Goal: Use online tool/utility: Utilize a website feature to perform a specific function

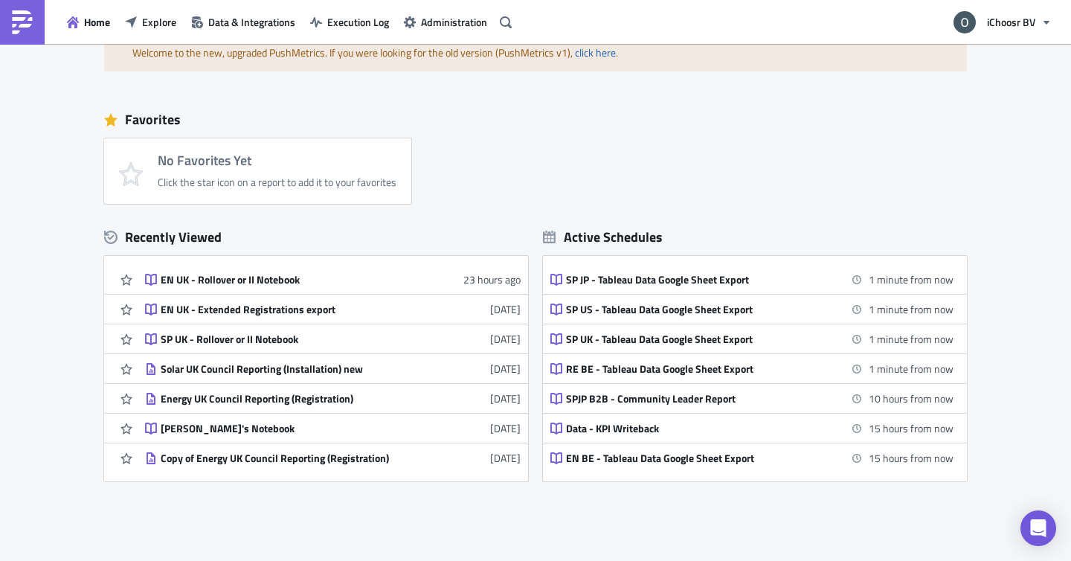
scroll to position [118, 0]
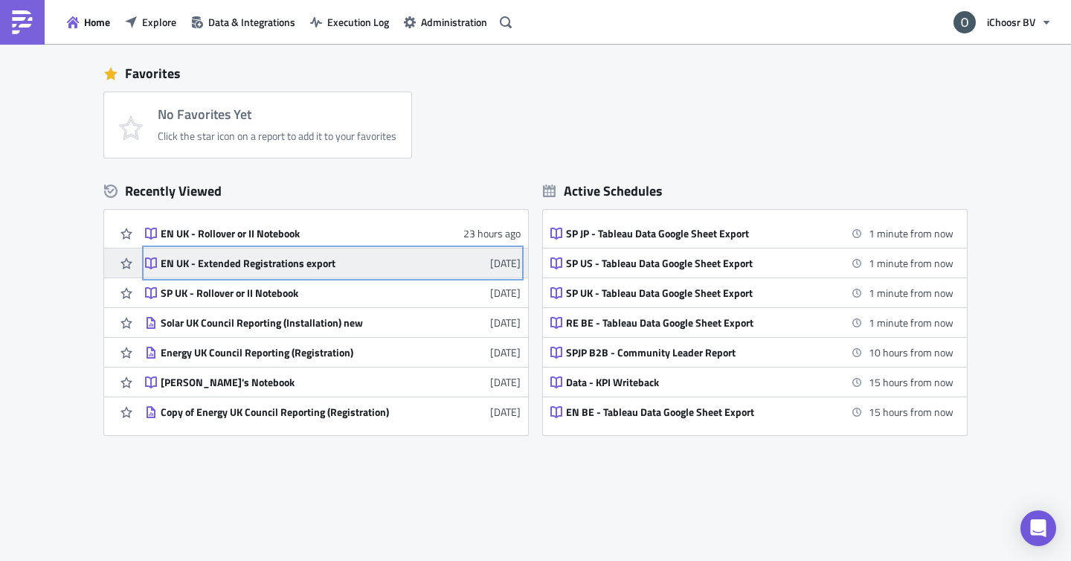
click at [326, 258] on div "EN UK - Extended Registrations export" at bounding box center [291, 263] width 260 height 13
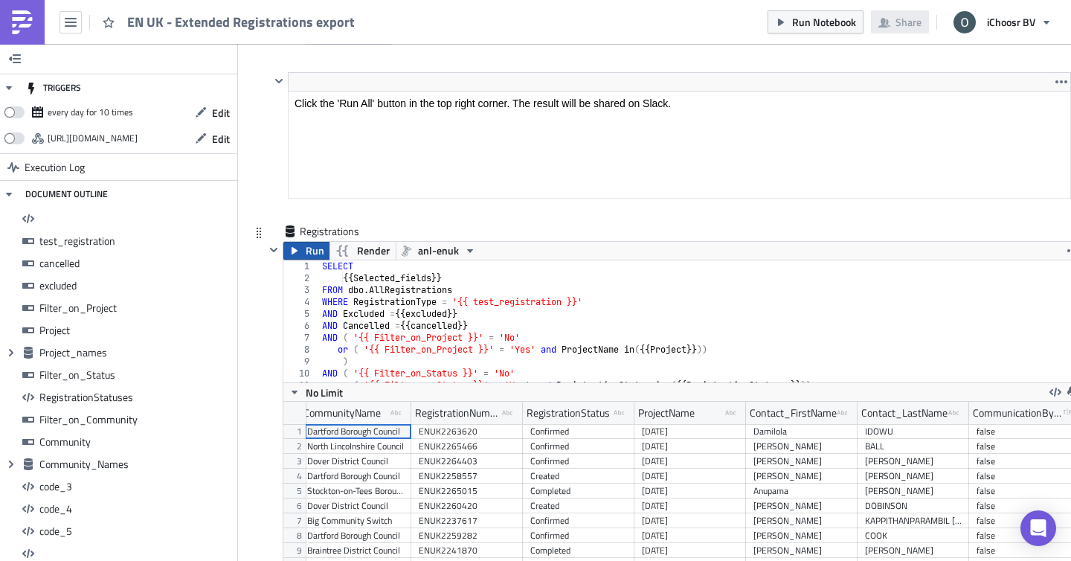
click at [312, 248] on span "Run" at bounding box center [315, 251] width 19 height 18
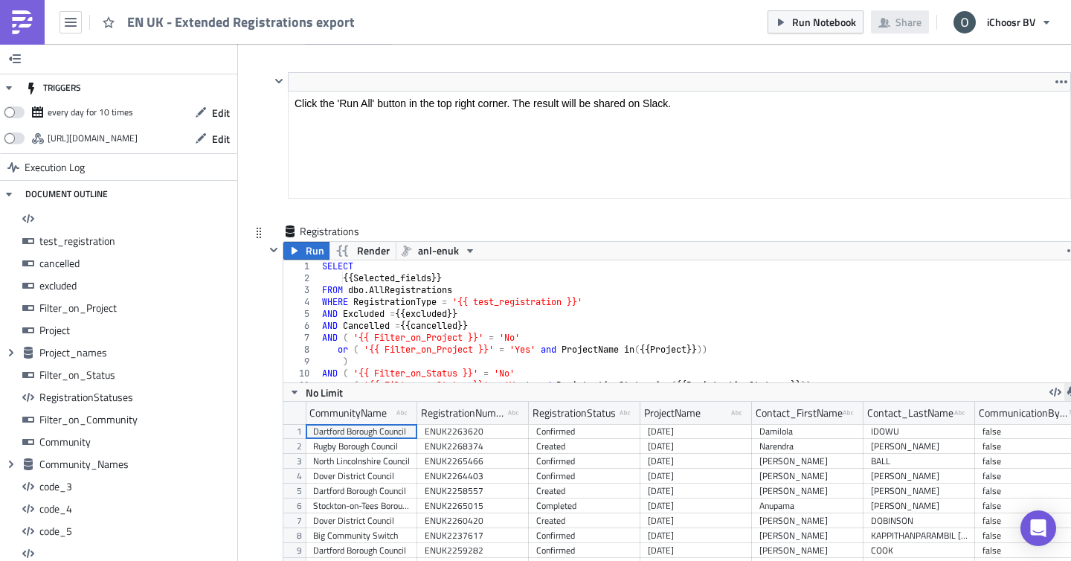
click at [1066, 390] on button "button" at bounding box center [1073, 392] width 18 height 18
click at [968, 339] on div "CSV" at bounding box center [1015, 337] width 116 height 15
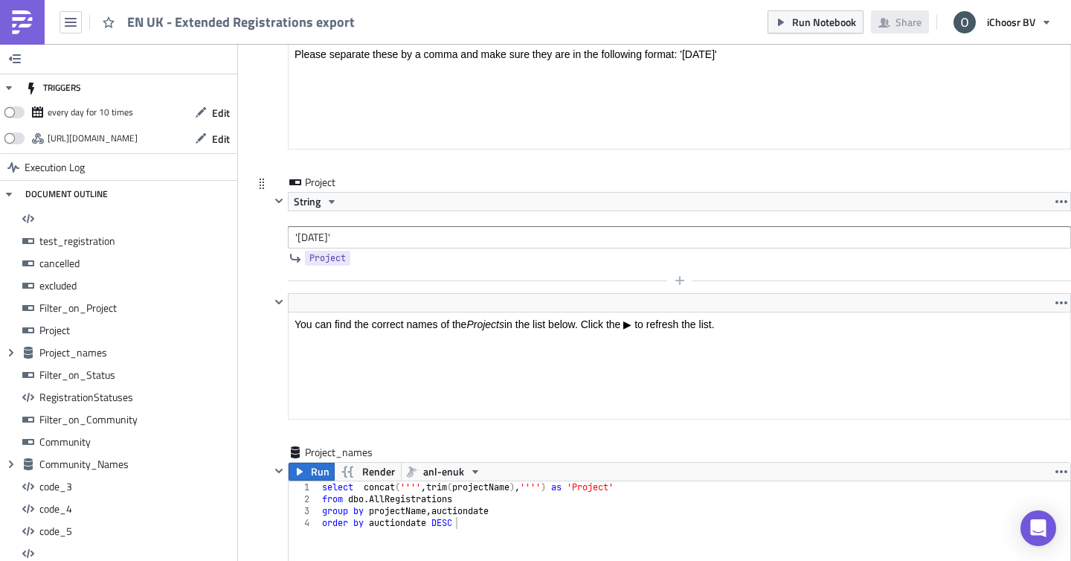
scroll to position [3050, 0]
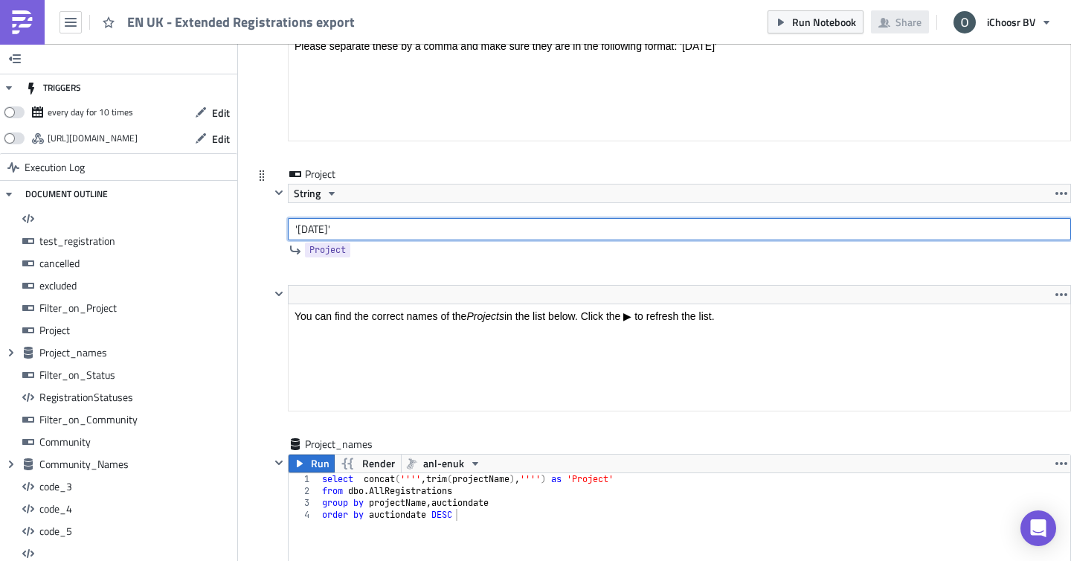
click at [323, 233] on input "'[DATE]'" at bounding box center [679, 229] width 783 height 22
click at [355, 227] on input "'[DATE]'" at bounding box center [679, 229] width 783 height 22
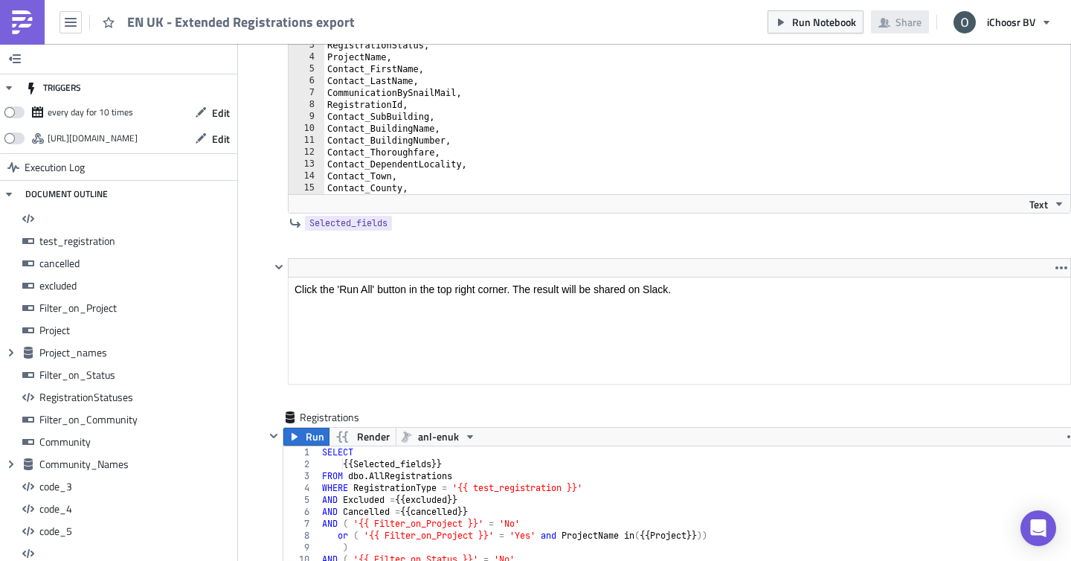
scroll to position [9490, 0]
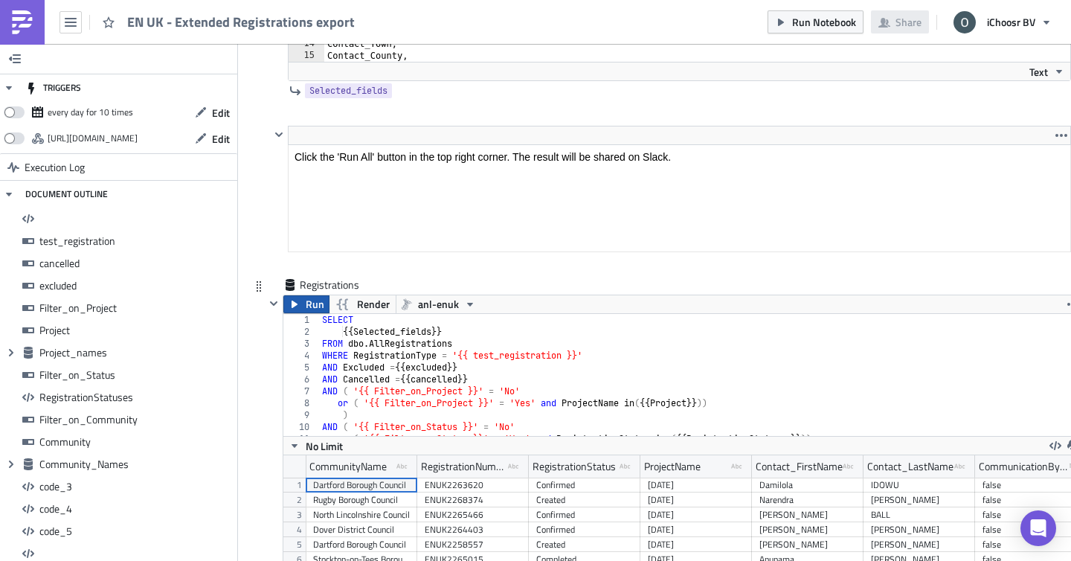
type input "'[DATE]'"
click at [299, 306] on icon "button" at bounding box center [295, 304] width 12 height 12
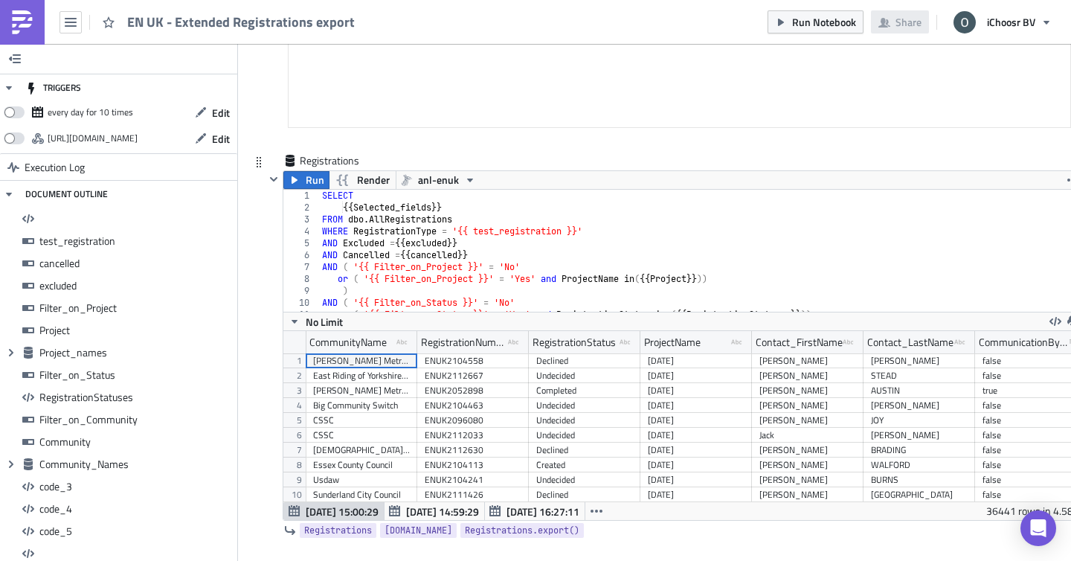
scroll to position [170, 799]
click at [1066, 318] on button "button" at bounding box center [1073, 321] width 18 height 18
click at [967, 262] on div "CSV" at bounding box center [1015, 267] width 116 height 15
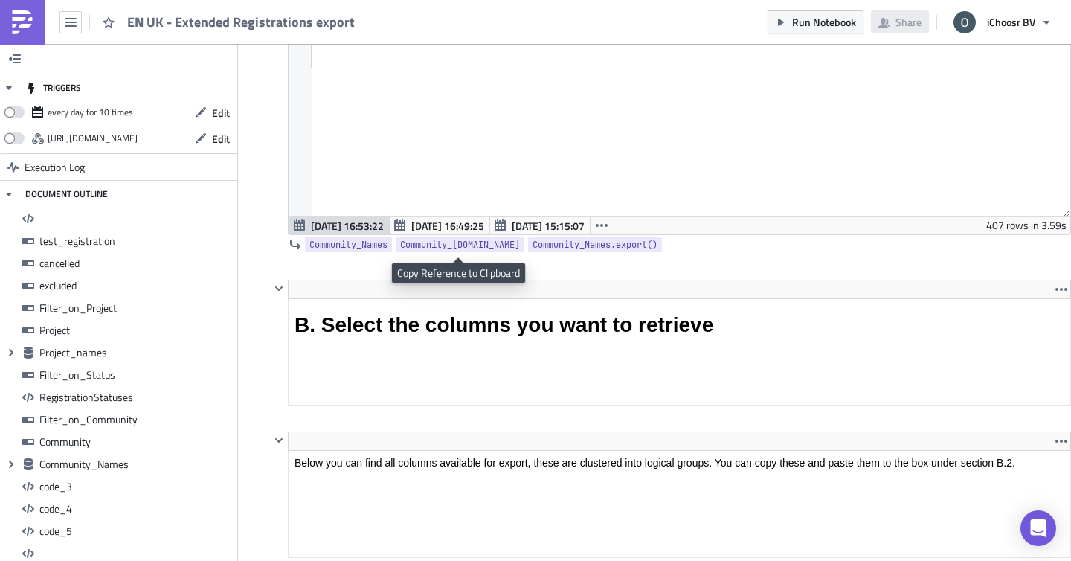
scroll to position [6828, 0]
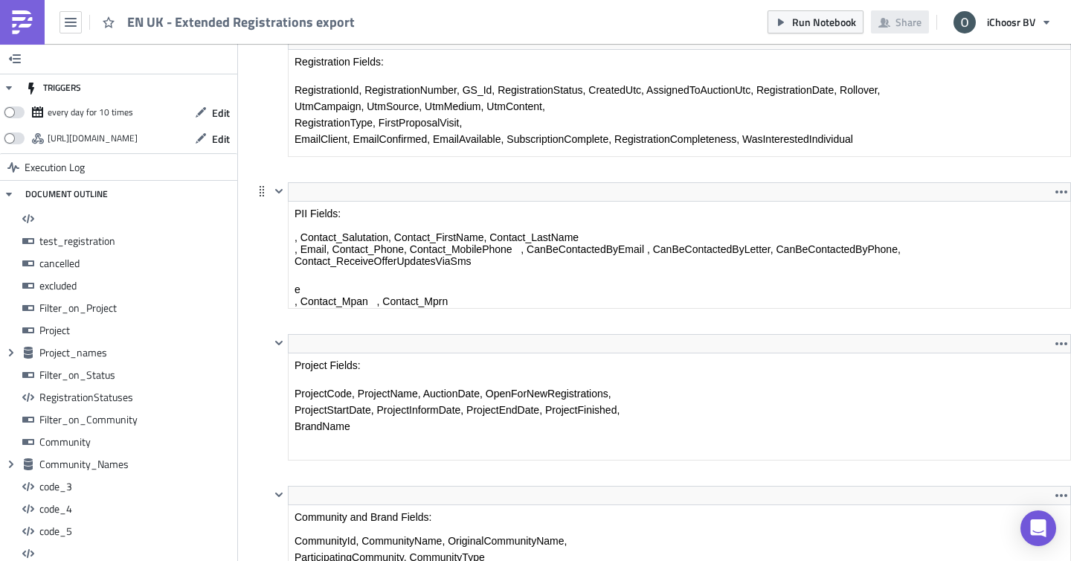
click at [371, 233] on body "PII Fields: , Contact_Salutation, Contact_FirstName, Contact_LastName , Email, …" at bounding box center [679, 277] width 770 height 140
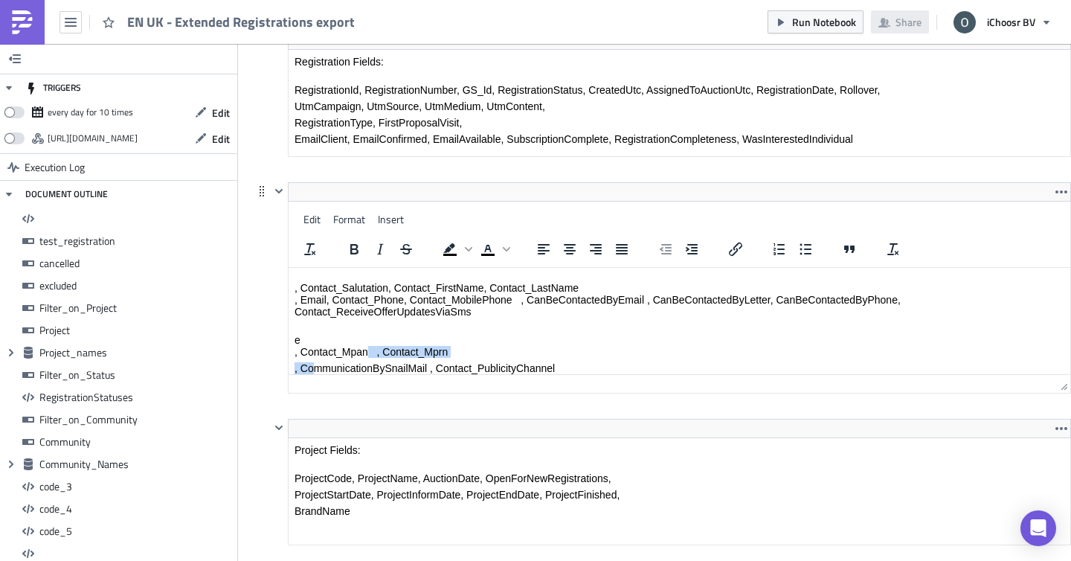
scroll to position [20, 0]
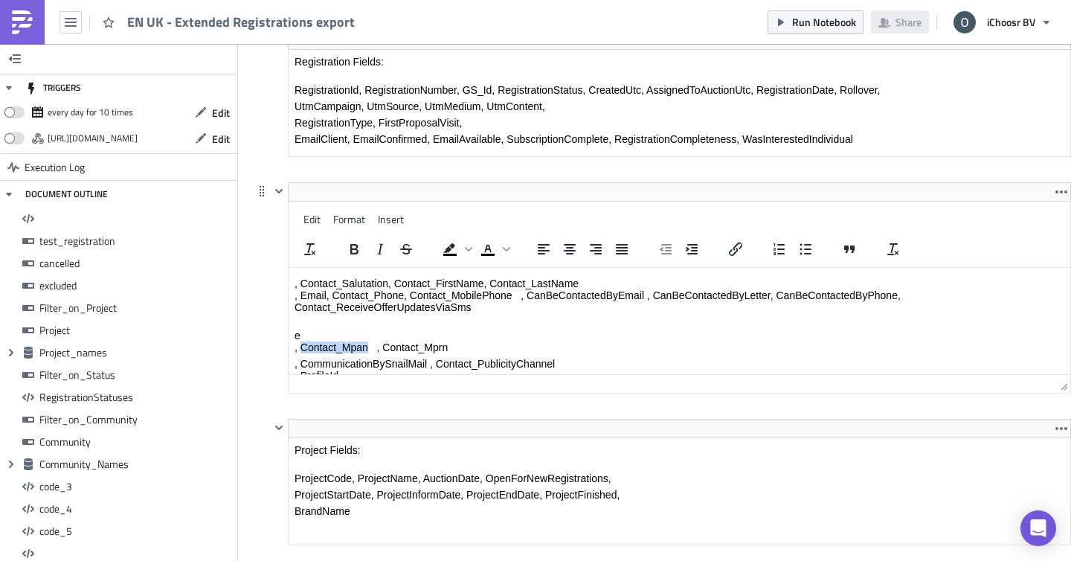
drag, startPoint x: 366, startPoint y: 367, endPoint x: 303, endPoint y: 345, distance: 66.3
click at [303, 345] on p "e , Contact_Mpan , Contact_Mprn" at bounding box center [679, 336] width 770 height 36
copy p "Contact_Mpan"
click at [353, 345] on p "e , Contact_Mpan , Contact_Mprn" at bounding box center [679, 336] width 770 height 36
drag, startPoint x: 370, startPoint y: 347, endPoint x: 303, endPoint y: 347, distance: 66.9
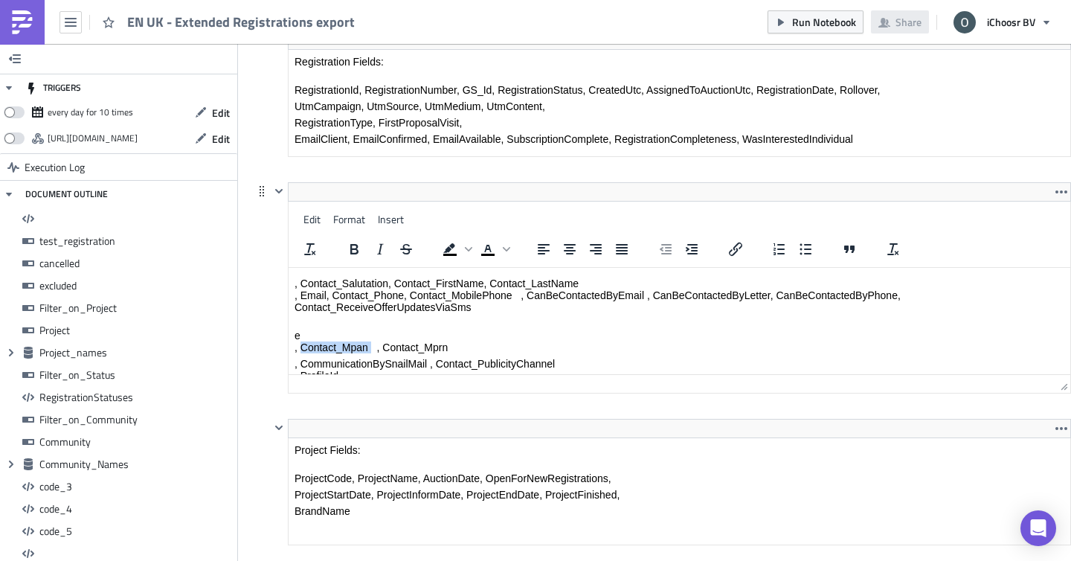
click at [303, 347] on p "e , Contact_Mpan , Contact_Mprn" at bounding box center [679, 336] width 770 height 36
copy p "Contact_Mpan"
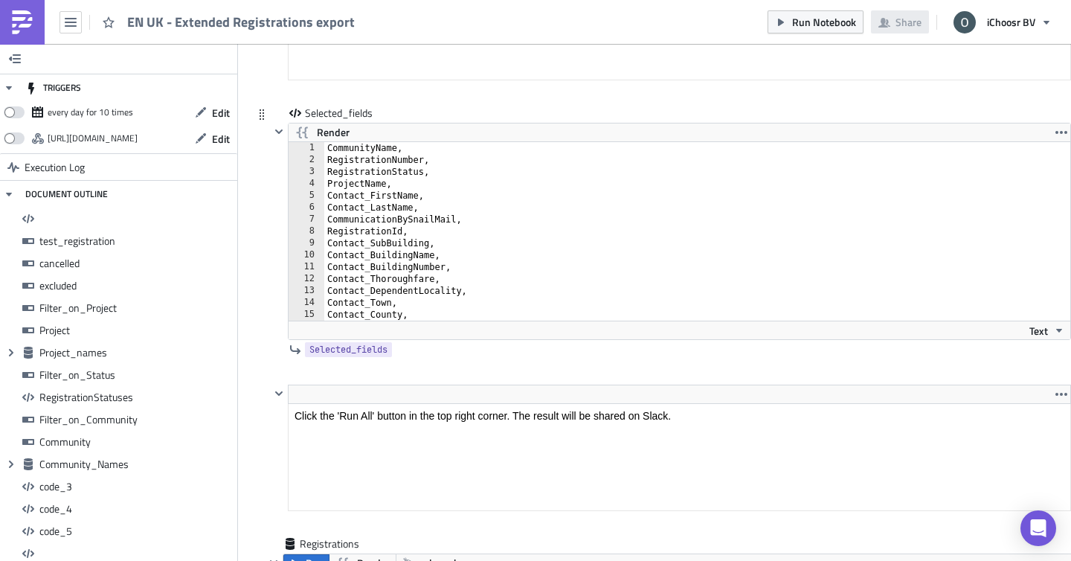
scroll to position [24, 0]
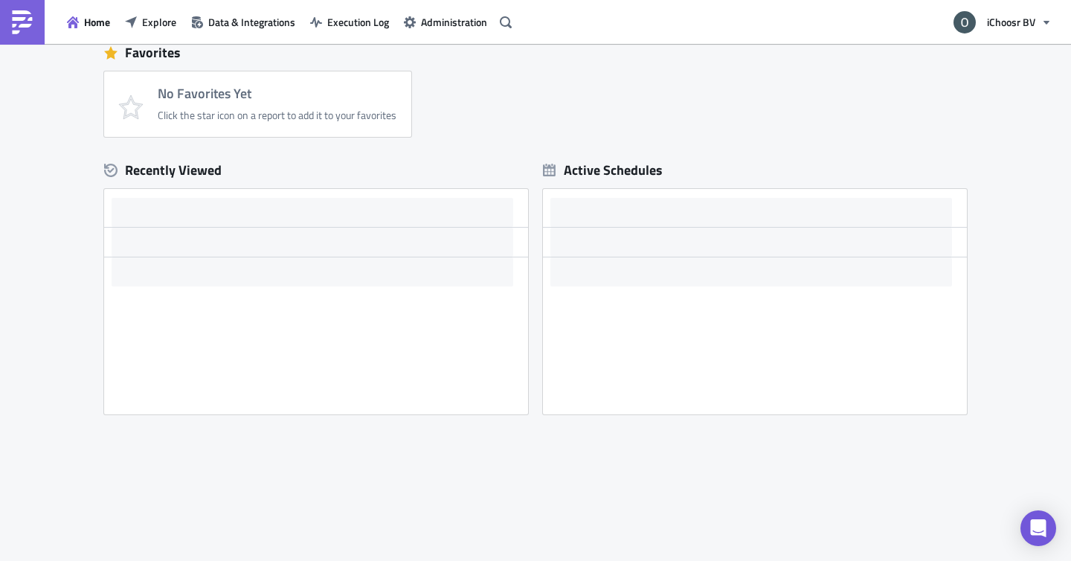
scroll to position [134, 0]
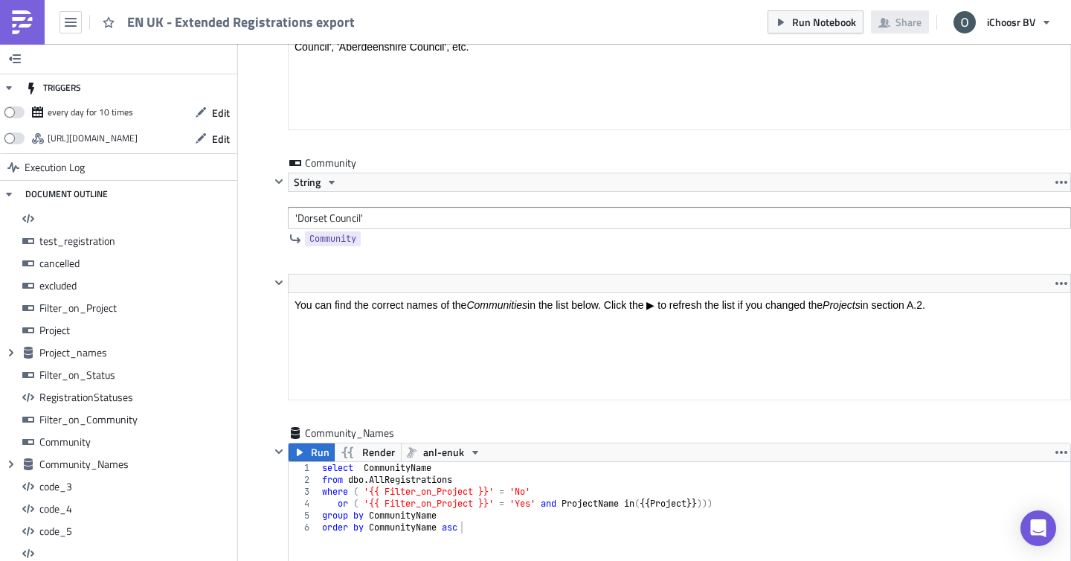
scroll to position [170, 799]
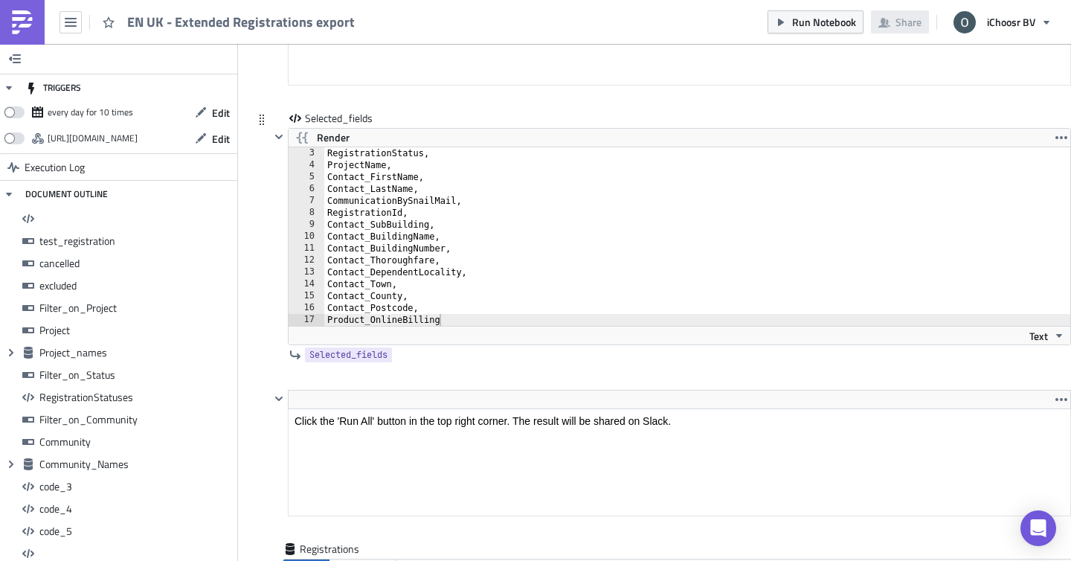
click at [331, 231] on div "RegistrationStatus, ProjectName, Contact_FirstName, Contact_LastName, Communica…" at bounding box center [698, 248] width 749 height 202
click at [441, 318] on div "RegistrationStatus, ProjectName, Contact_FirstName, Contact_LastName, Communica…" at bounding box center [698, 248] width 749 height 202
type textarea "Product_OnlineBilling"
click at [484, 311] on div "ProjectName, Contact_FirstName, Contact_LastName, CommunicationBySnailMail, Reg…" at bounding box center [698, 248] width 749 height 202
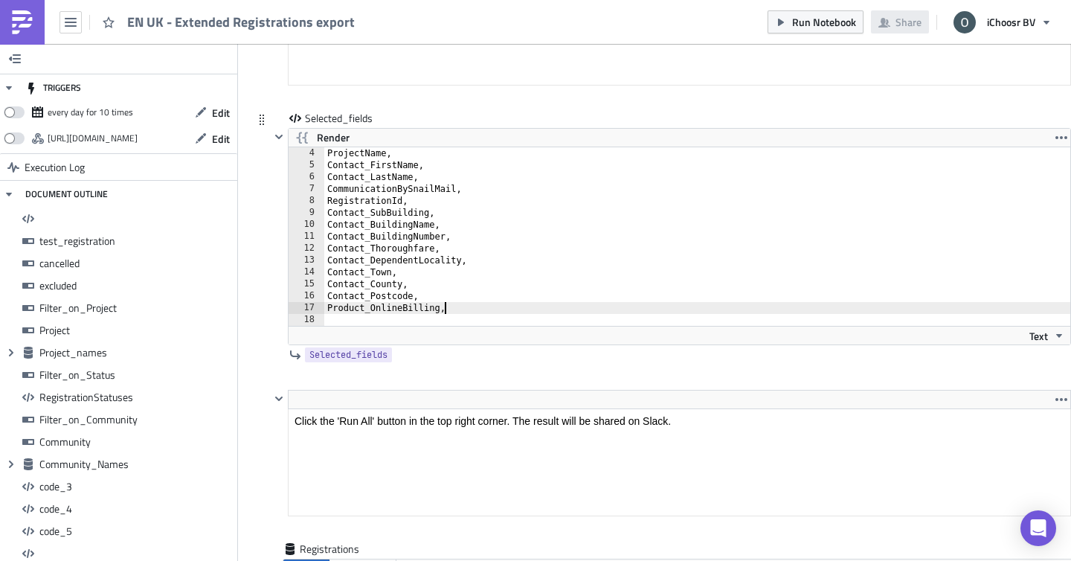
type textarea "Product_OnlineBilling,"
click at [410, 329] on div "Text" at bounding box center [680, 335] width 782 height 19
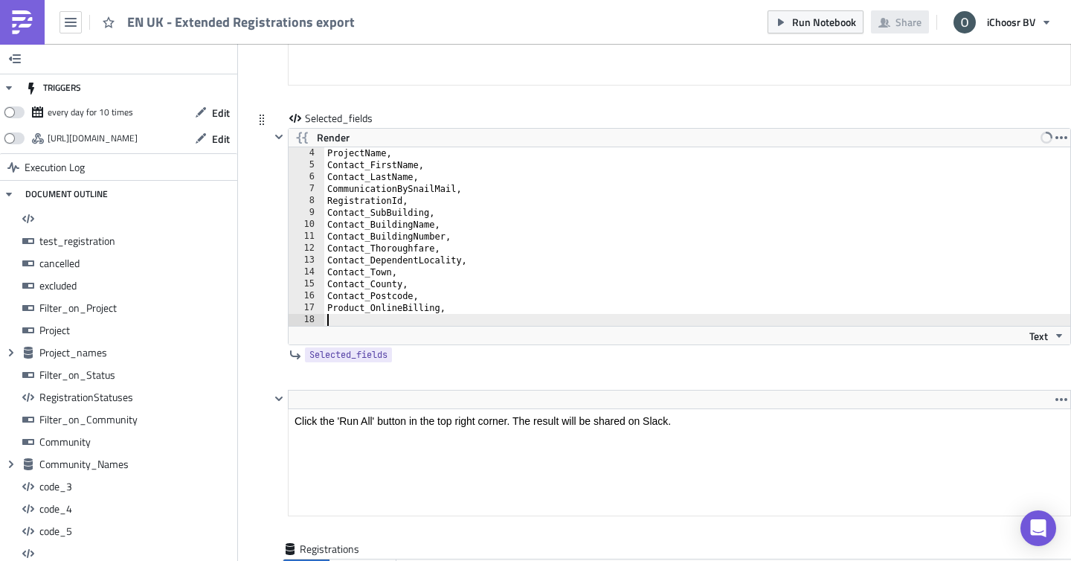
click at [412, 320] on div "ProjectName, Contact_FirstName, Contact_LastName, CommunicationBySnailMail, Reg…" at bounding box center [698, 248] width 749 height 202
paste textarea "Contact_Mpan"
click at [329, 323] on div "ProjectName, Contact_FirstName, Contact_LastName, CommunicationBySnailMail, Reg…" at bounding box center [698, 248] width 749 height 202
type textarea "Contact_Mpan"
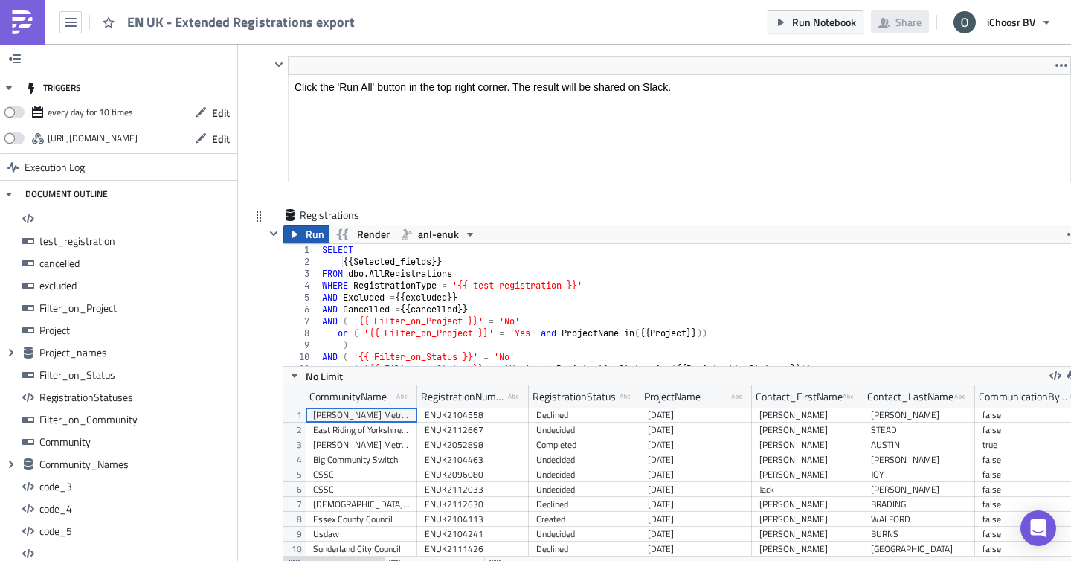
click at [303, 236] on button "Run" at bounding box center [306, 234] width 46 height 18
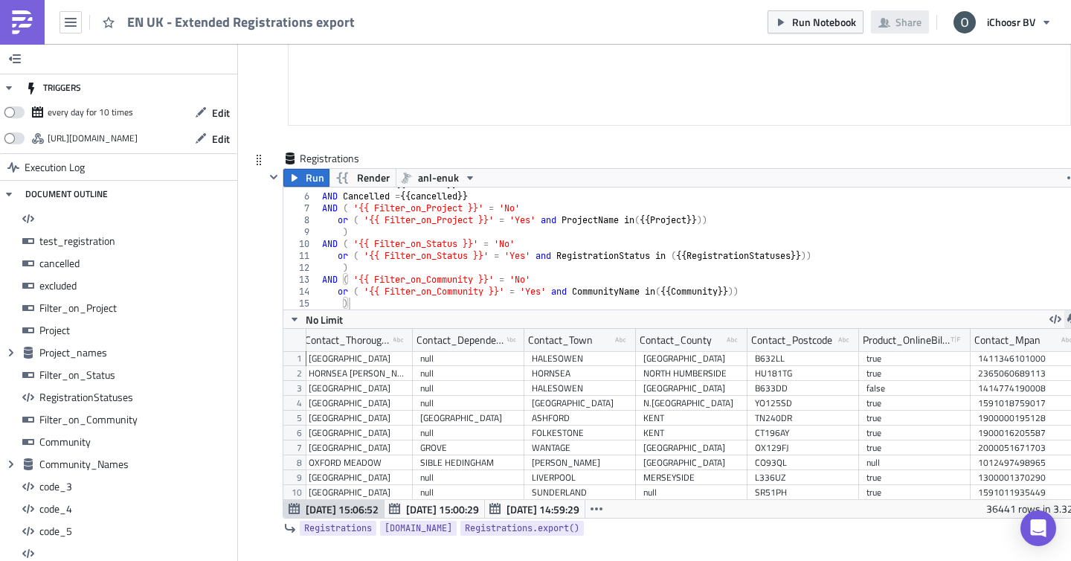
click at [1067, 318] on icon "button" at bounding box center [1073, 319] width 12 height 12
click at [982, 268] on div "CSV" at bounding box center [1015, 264] width 116 height 15
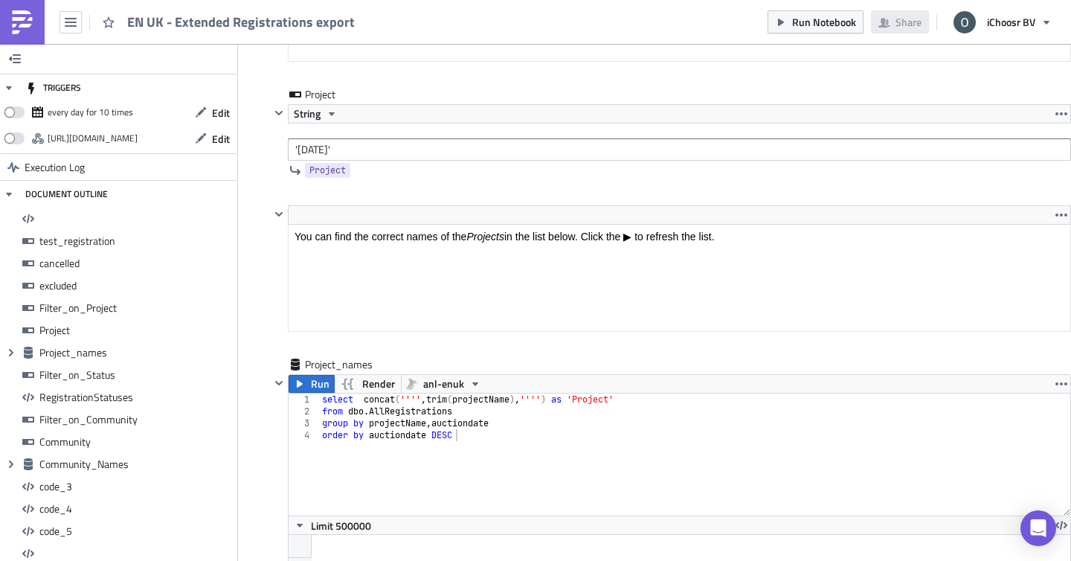
scroll to position [3168, 0]
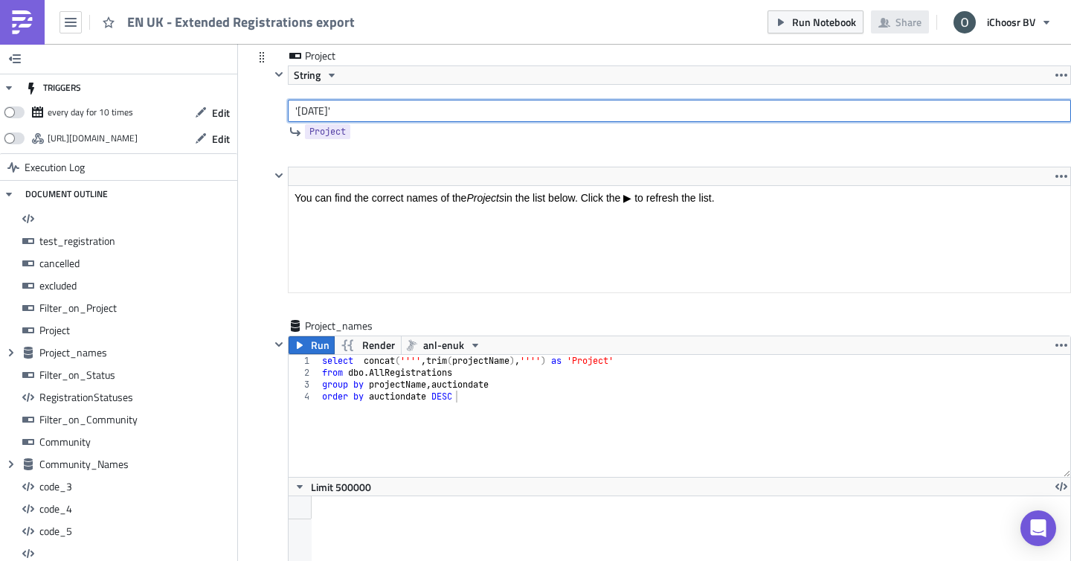
click at [354, 112] on input "'[DATE]'" at bounding box center [679, 111] width 783 height 22
type input "'[DATE]'"
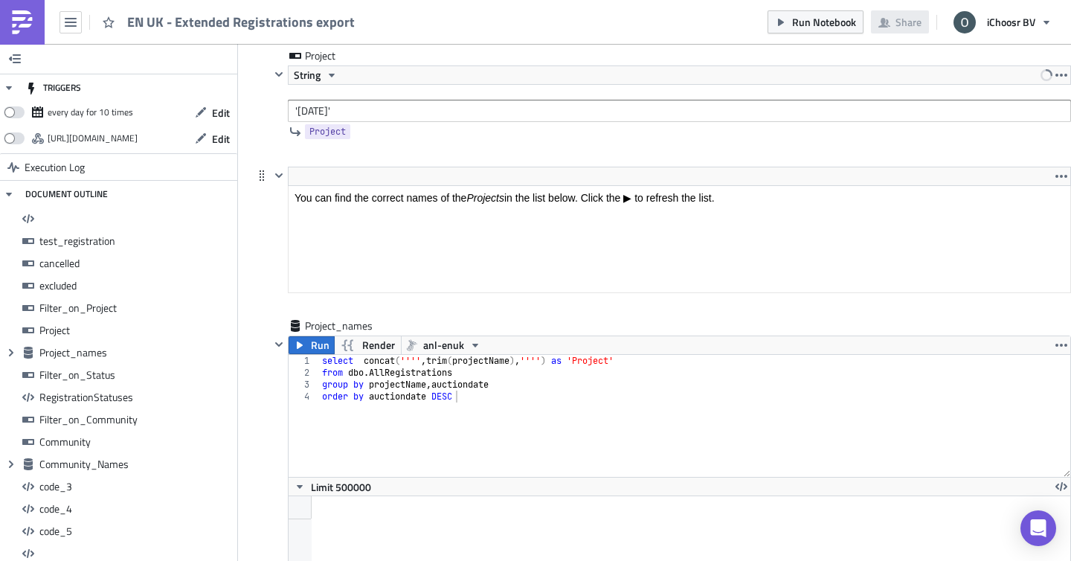
click at [264, 204] on div "<p>You can find the correct names of the <em>Projects </em>in the list below. C…" at bounding box center [662, 243] width 818 height 152
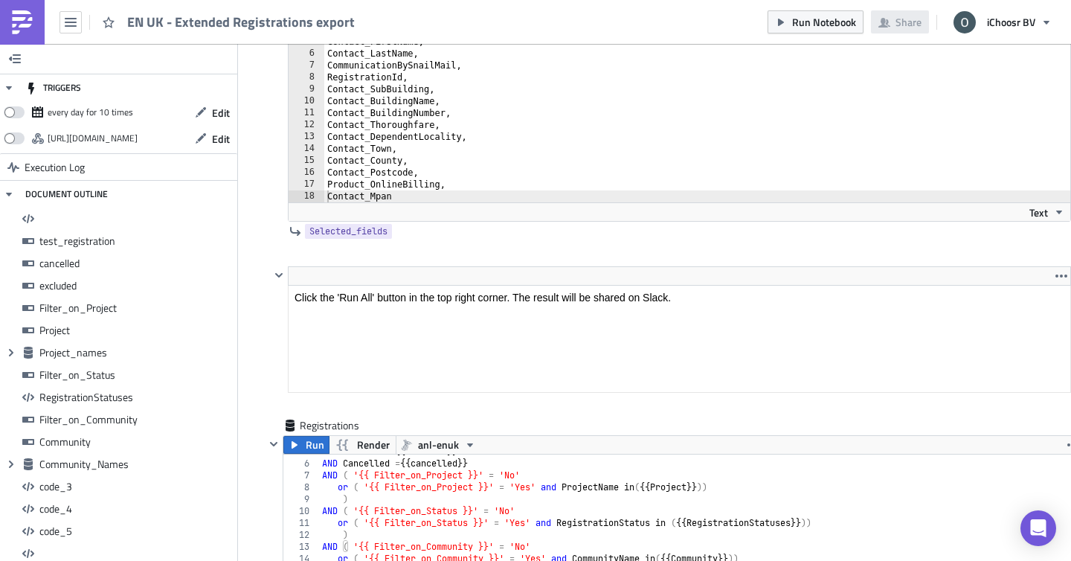
scroll to position [9652, 0]
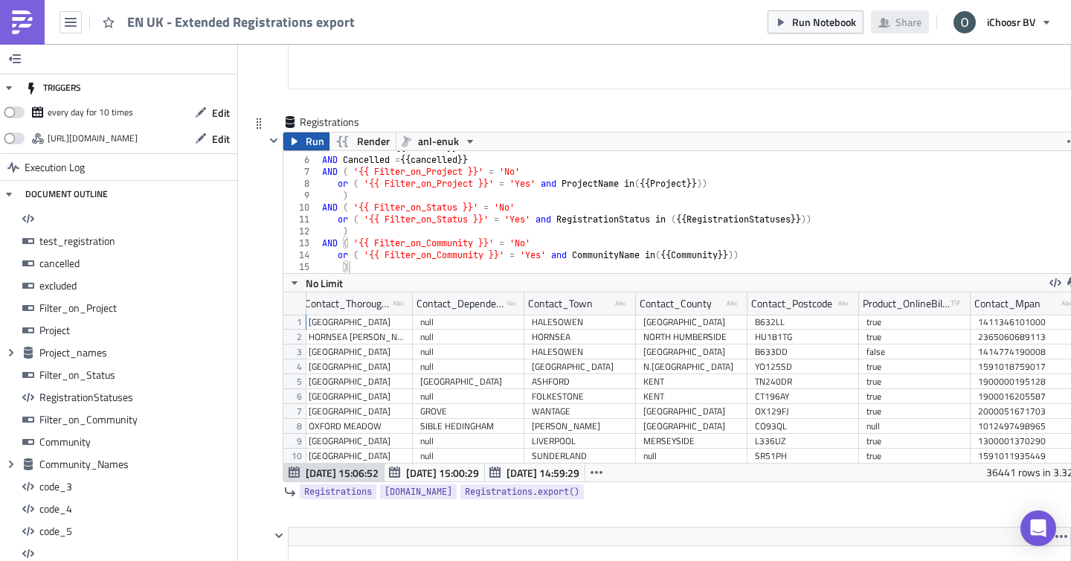
click at [315, 148] on span "Run" at bounding box center [315, 141] width 19 height 18
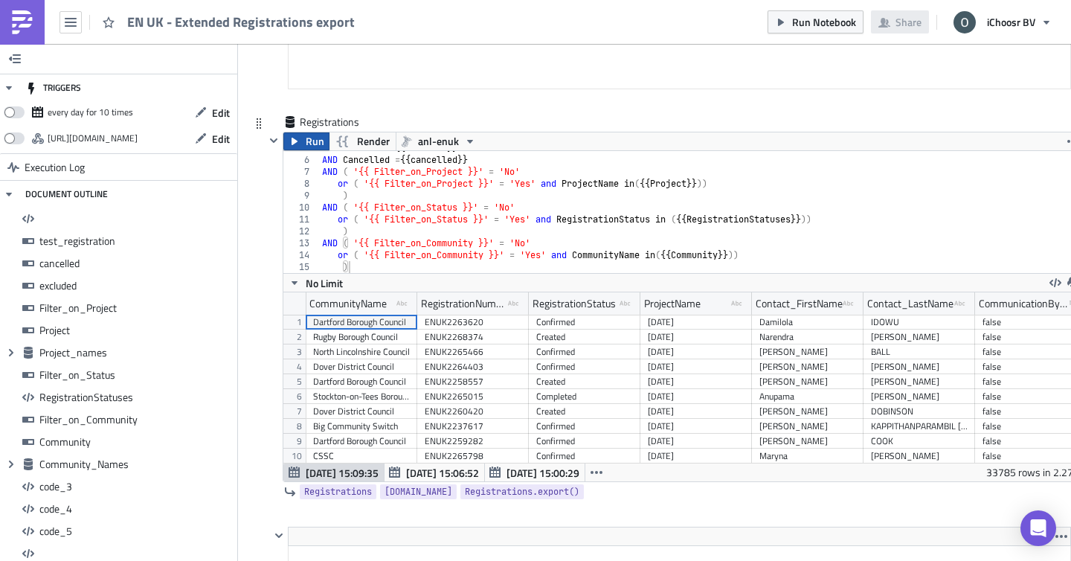
scroll to position [170, 799]
click at [1067, 281] on icon "button" at bounding box center [1073, 283] width 12 height 12
click at [970, 232] on div "CSV" at bounding box center [1015, 228] width 116 height 15
